Goal: Task Accomplishment & Management: Complete application form

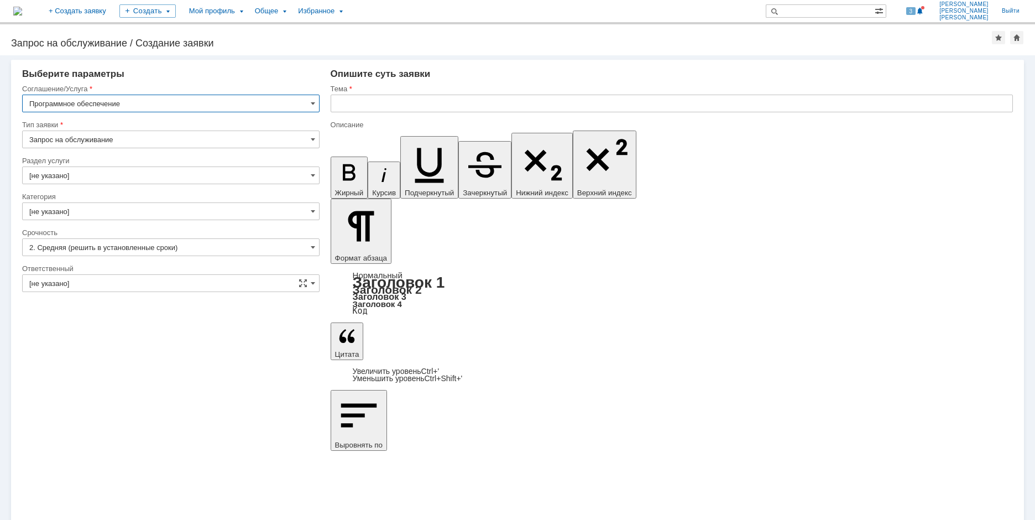
click at [88, 175] on input "[не указано]" at bounding box center [170, 175] width 297 height 18
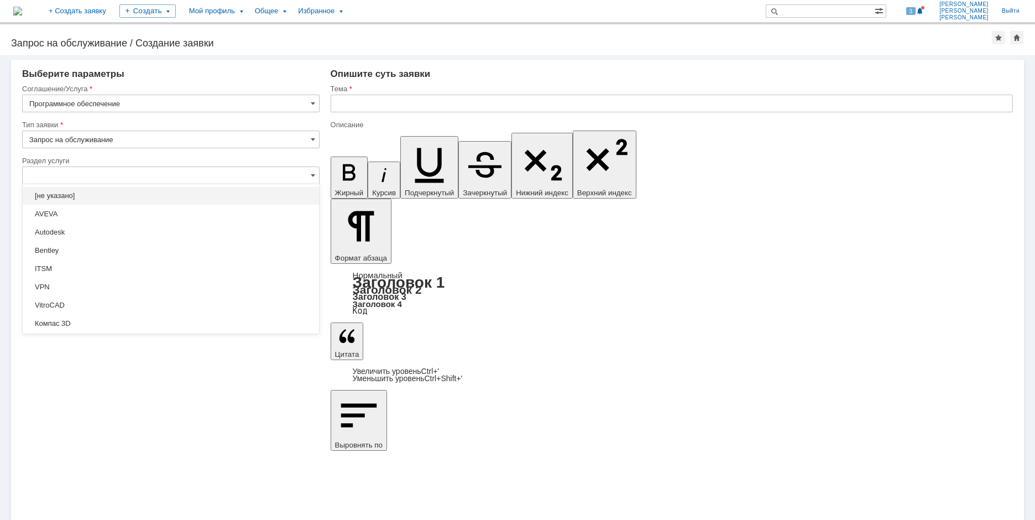
click at [99, 192] on span "[не указано]" at bounding box center [170, 195] width 283 height 9
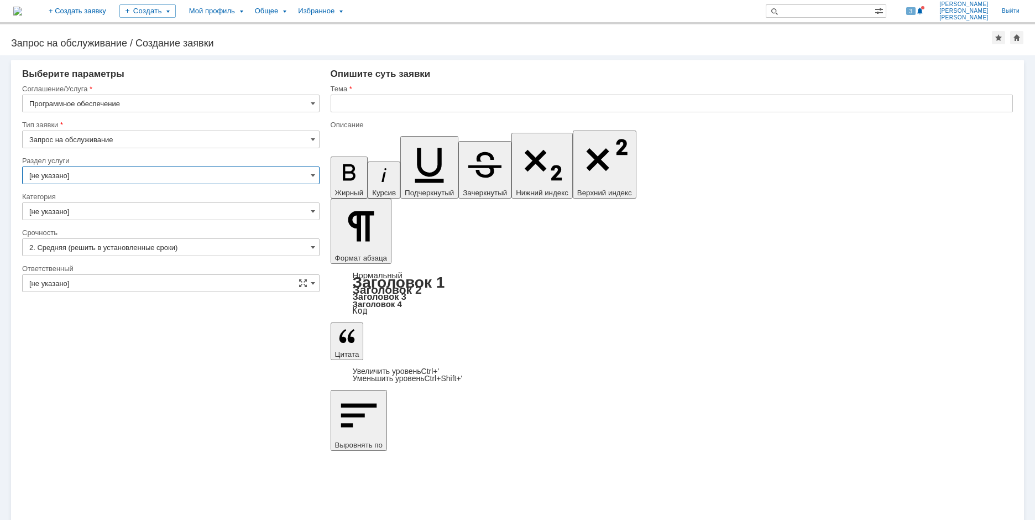
type input "[не указано]"
click at [101, 251] on input "2. Средняя (решить в установленные сроки)" at bounding box center [170, 247] width 297 height 18
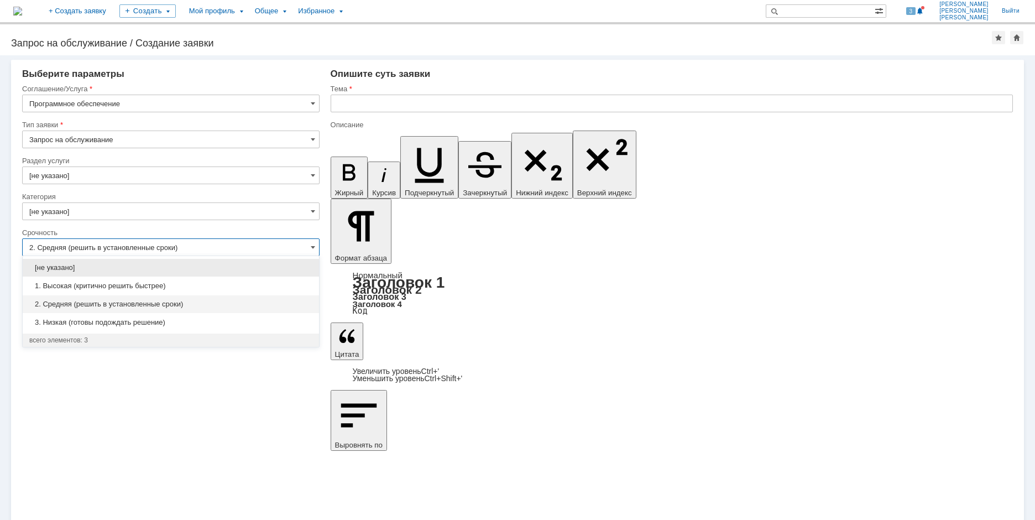
click at [87, 304] on span "2. Средняя (решить в установленные сроки)" at bounding box center [170, 304] width 283 height 9
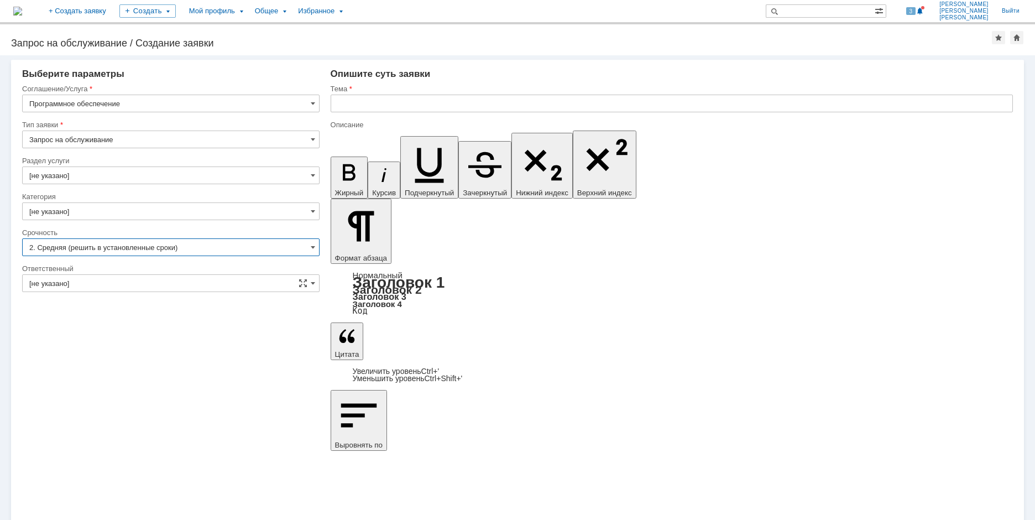
type input "2. Средняя (решить в установленные сроки)"
click at [113, 284] on input "[не указано]" at bounding box center [170, 283] width 297 height 18
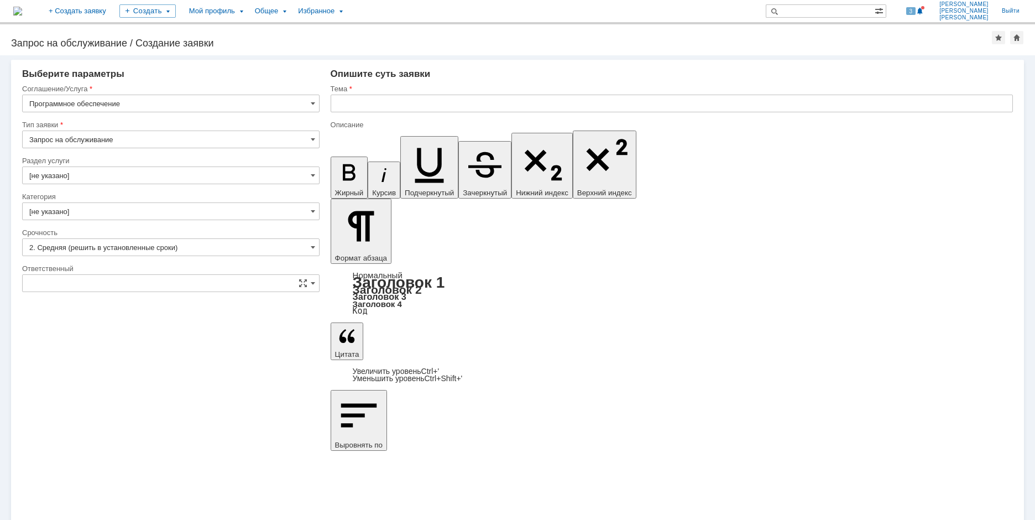
type input "[не указано]"
click at [377, 108] on input "text" at bounding box center [672, 104] width 682 height 18
type input "Не работает Bizagi"
